Goal: Find specific page/section: Find specific page/section

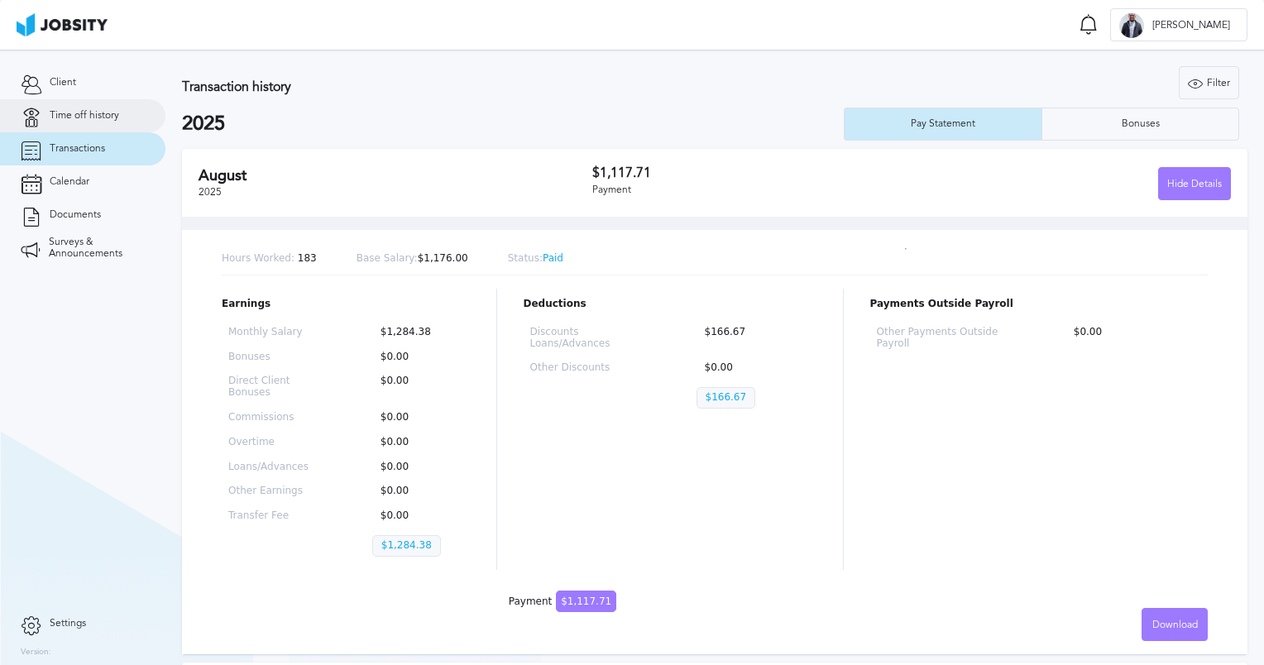
click at [52, 122] on link "Time off history" at bounding box center [82, 115] width 165 height 33
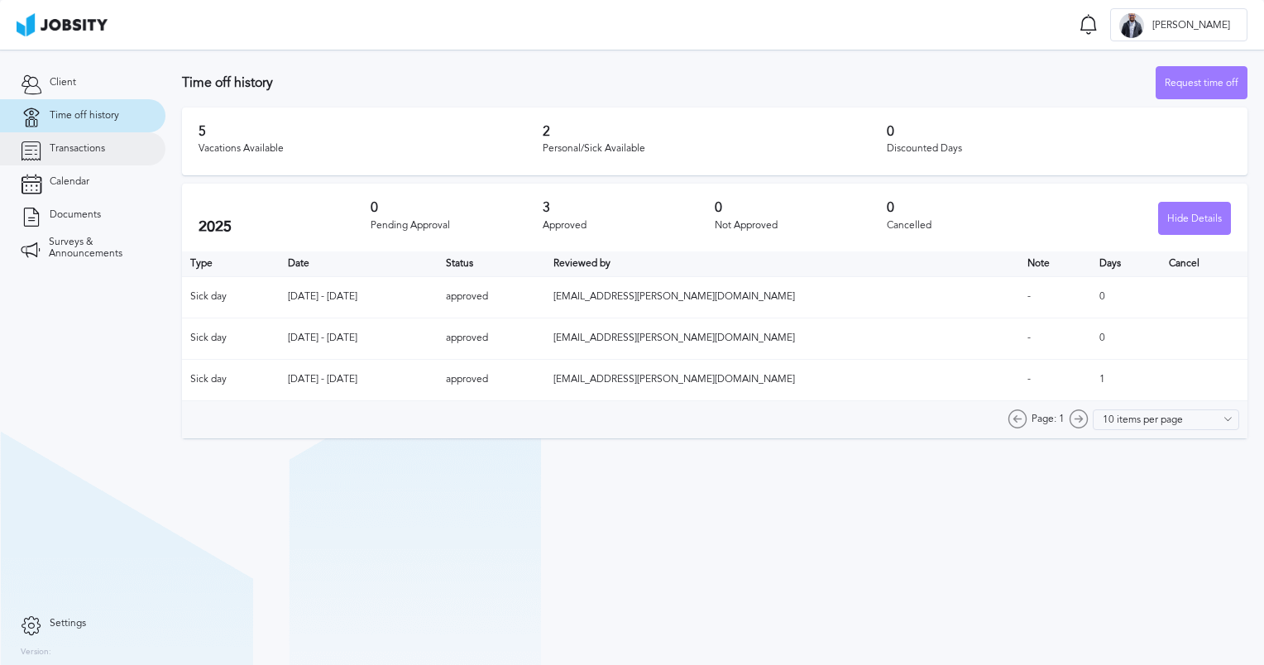
click at [56, 143] on span "Transactions" at bounding box center [77, 149] width 55 height 12
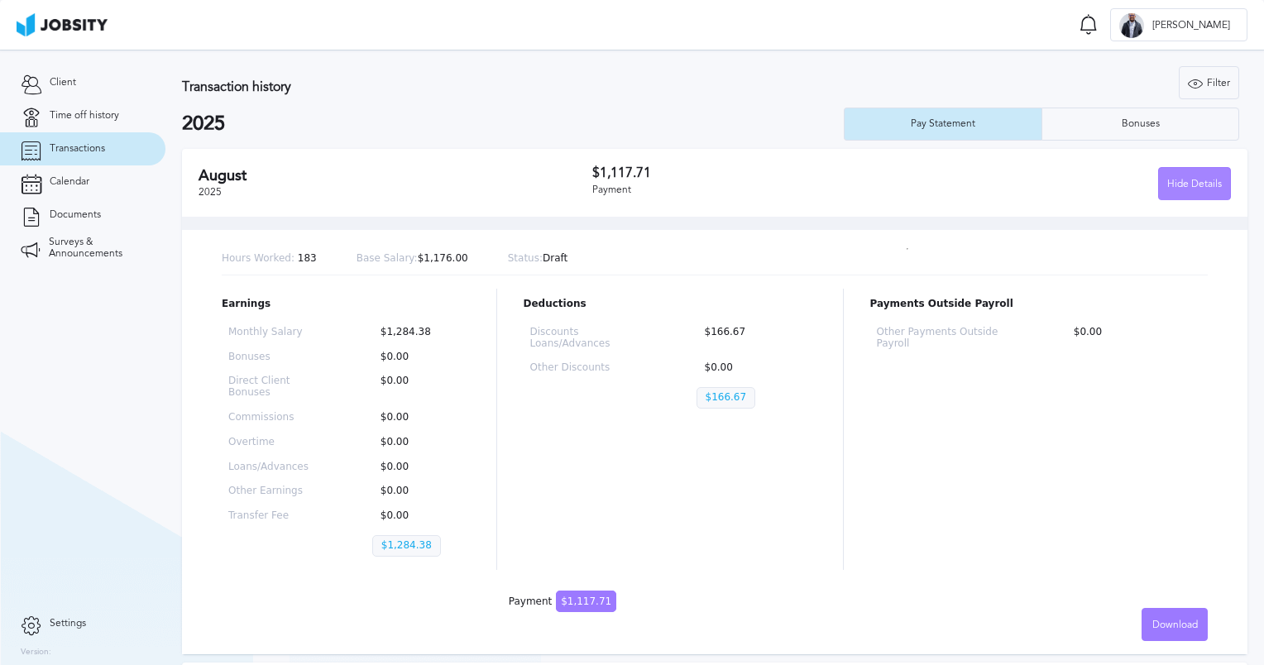
click at [1201, 186] on div "Hide Details" at bounding box center [1194, 184] width 71 height 33
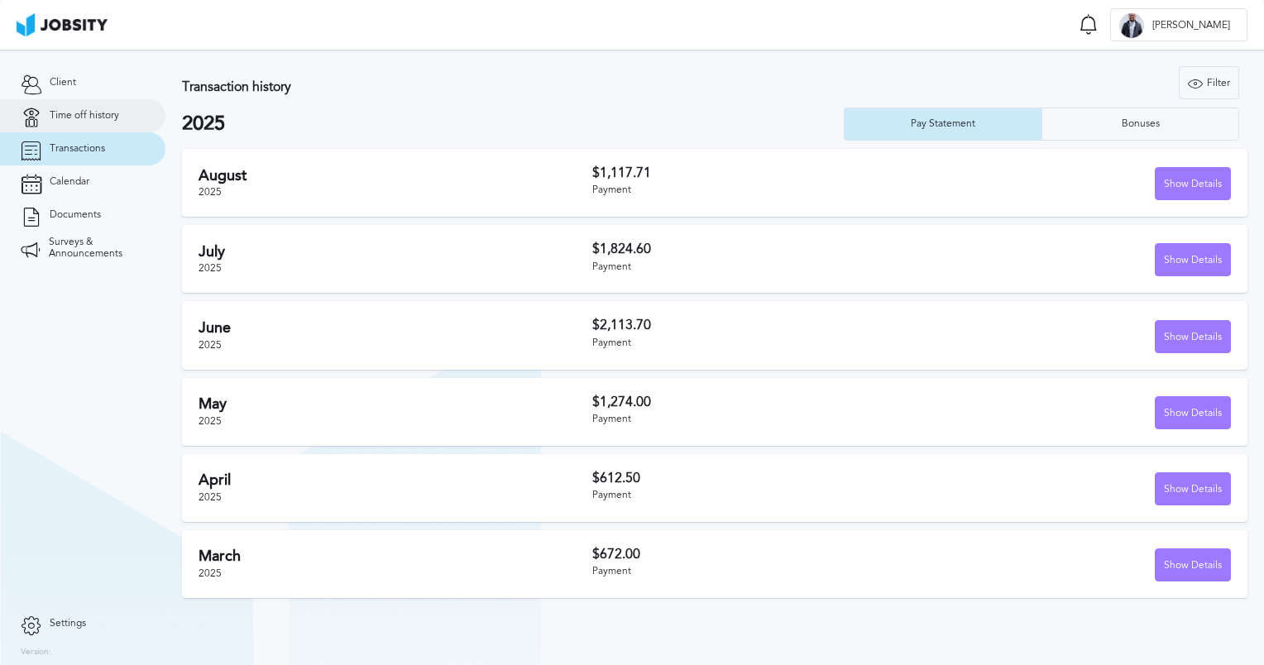
click at [60, 108] on link "Time off history" at bounding box center [82, 115] width 165 height 33
